Goal: Task Accomplishment & Management: Use online tool/utility

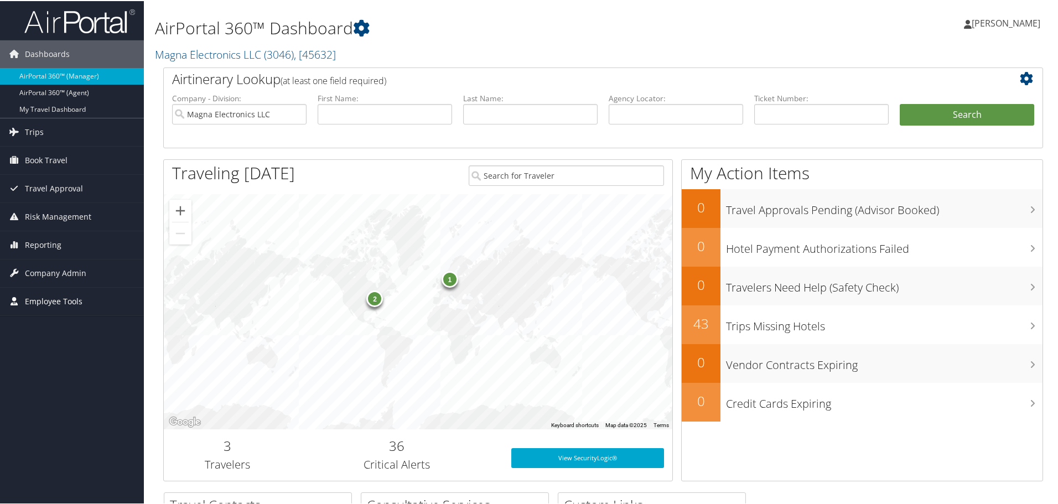
click at [48, 296] on span "Employee Tools" at bounding box center [54, 301] width 58 height 28
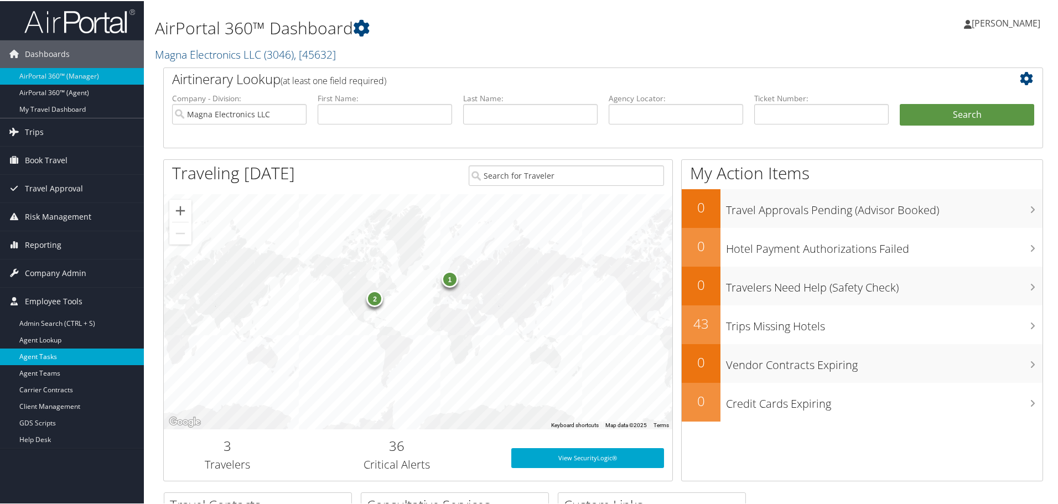
click at [44, 355] on link "Agent Tasks" at bounding box center [72, 355] width 144 height 17
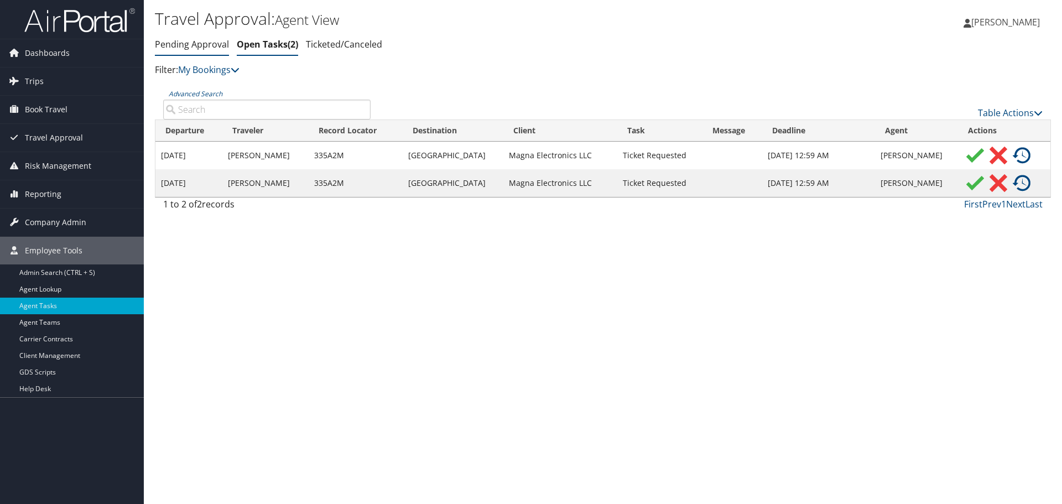
click at [186, 41] on link "Pending Approval" at bounding box center [192, 44] width 74 height 12
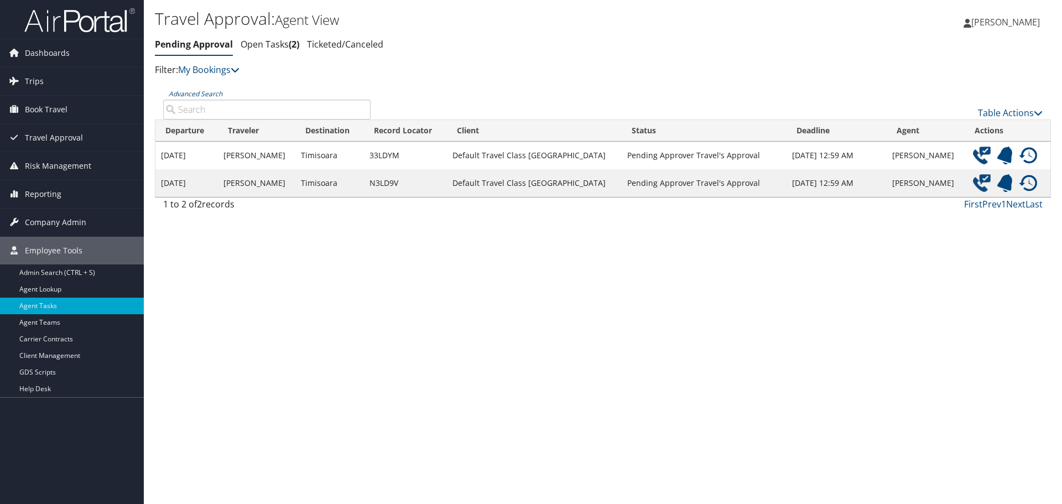
click at [981, 156] on img at bounding box center [982, 156] width 18 height 18
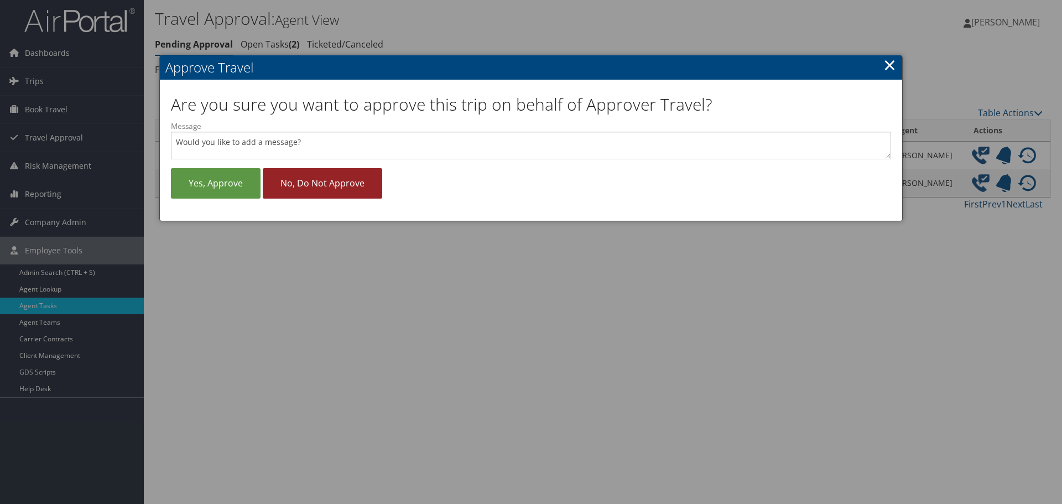
drag, startPoint x: 202, startPoint y: 185, endPoint x: 353, endPoint y: 192, distance: 150.6
click at [202, 184] on link "Yes, approve" at bounding box center [216, 183] width 90 height 30
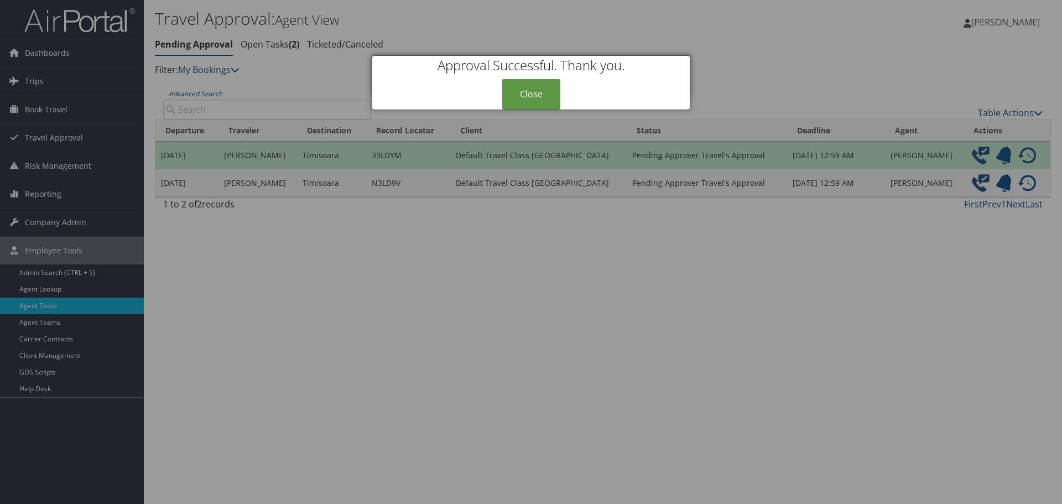
click at [974, 184] on div at bounding box center [531, 252] width 1062 height 504
click at [534, 93] on link "Close" at bounding box center [531, 94] width 58 height 30
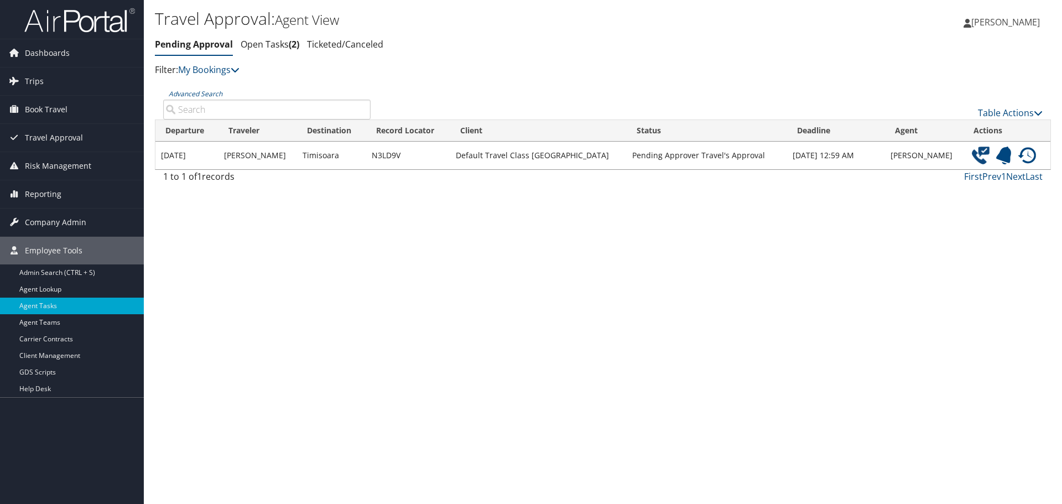
click at [972, 150] on img at bounding box center [981, 156] width 18 height 18
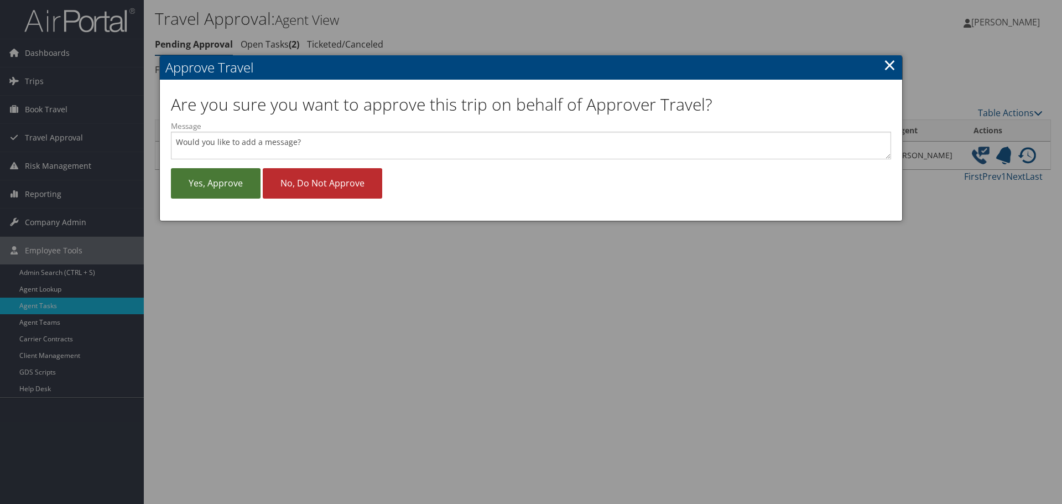
click at [204, 181] on link "Yes, approve" at bounding box center [216, 183] width 90 height 30
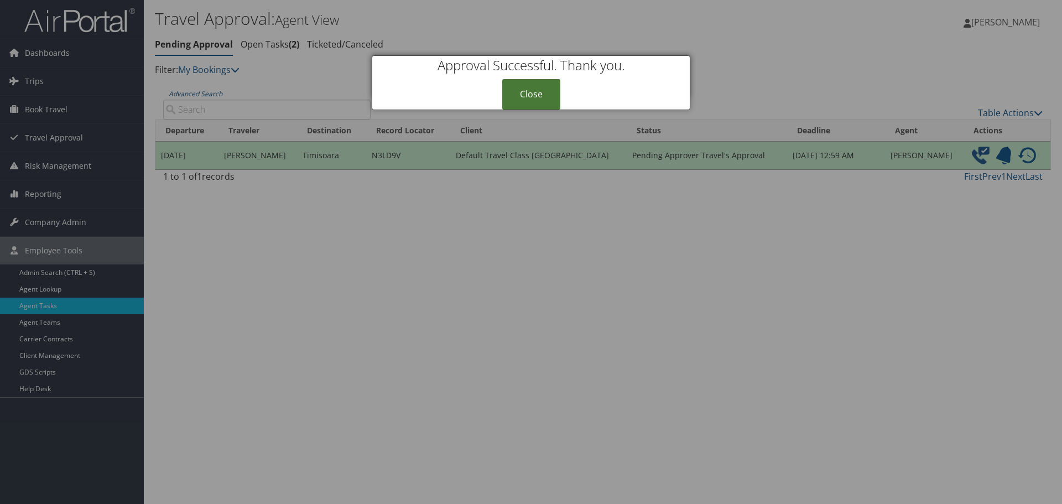
click at [527, 97] on link "Close" at bounding box center [531, 94] width 58 height 30
